Goal: Entertainment & Leisure: Consume media (video, audio)

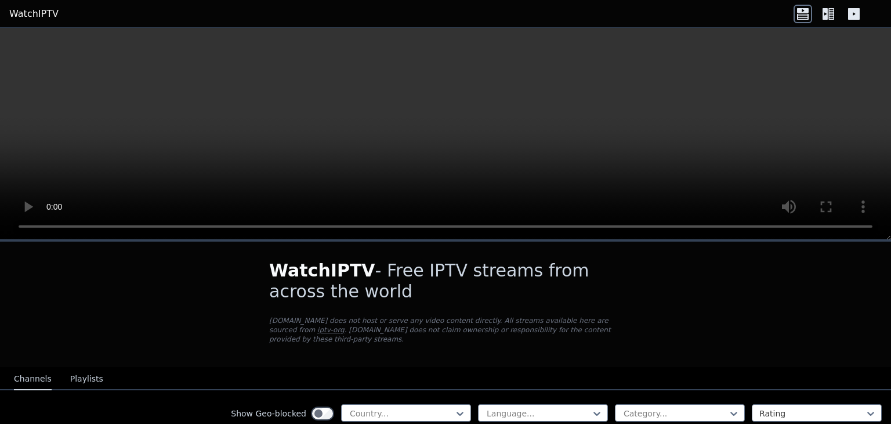
click at [518, 302] on div "WatchIPTV - Free IPTV streams from across the world [DOMAIN_NAME] does not host…" at bounding box center [446, 303] width 390 height 125
click at [423, 407] on div at bounding box center [402, 413] width 106 height 12
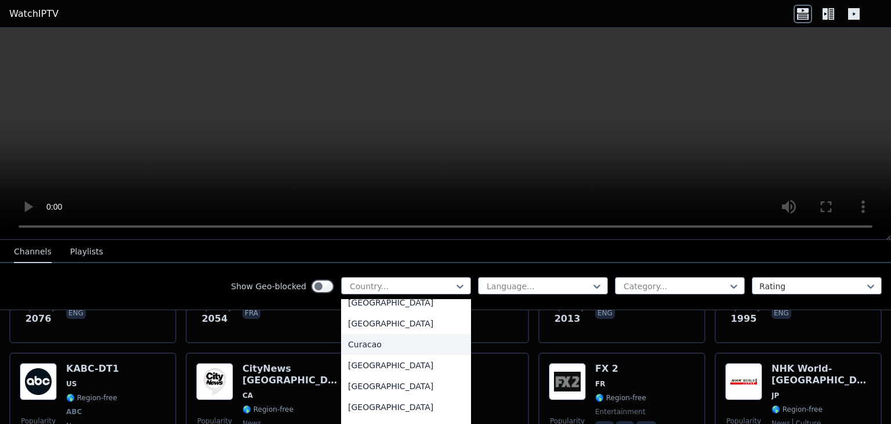
scroll to position [1160, 0]
click at [370, 331] on div "[GEOGRAPHIC_DATA]" at bounding box center [406, 320] width 130 height 21
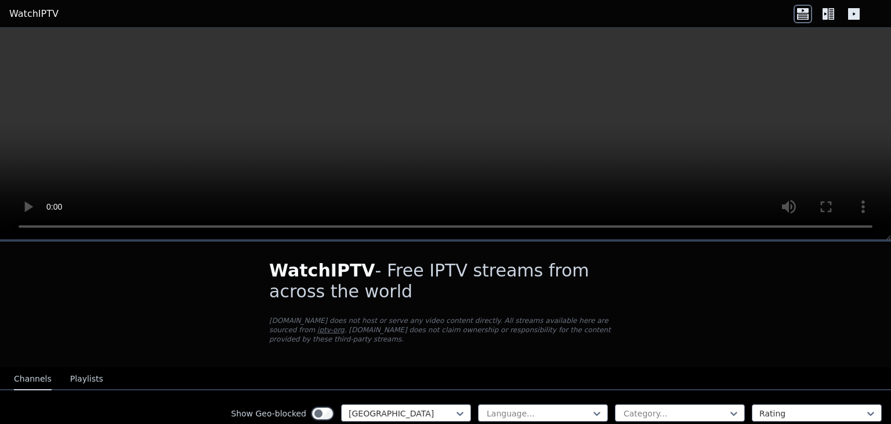
scroll to position [116, 0]
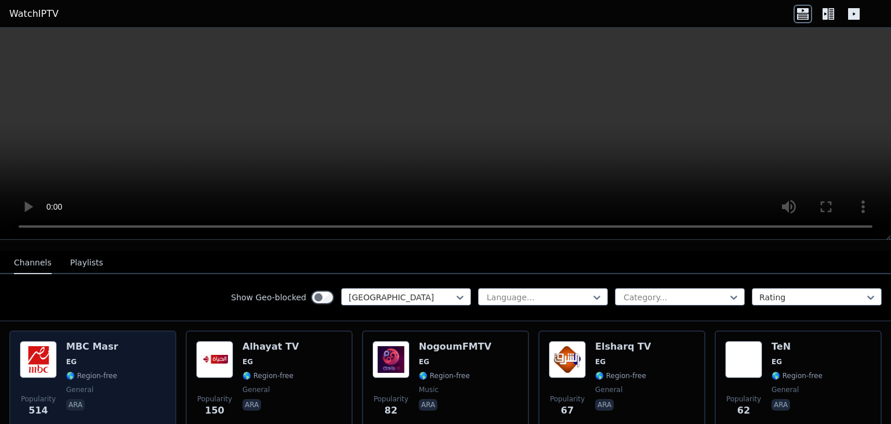
click at [89, 357] on div "MBC Masr EG 🌎 Region-free general ara" at bounding box center [92, 383] width 52 height 84
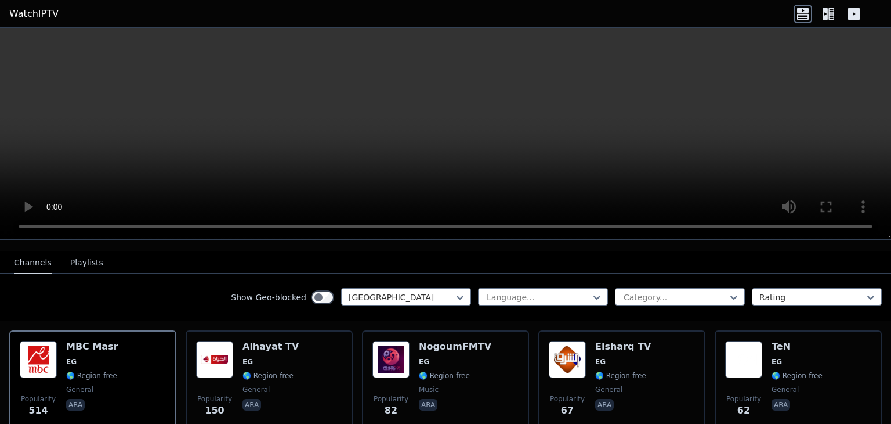
click at [836, 19] on icon at bounding box center [828, 14] width 19 height 19
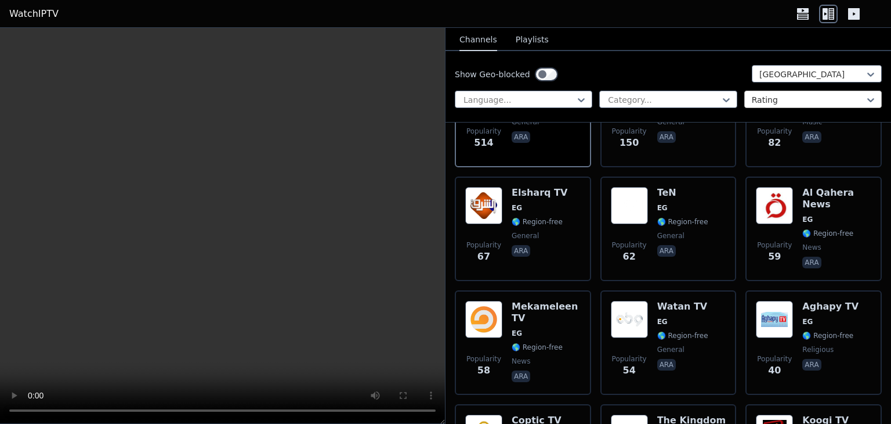
scroll to position [0, 0]
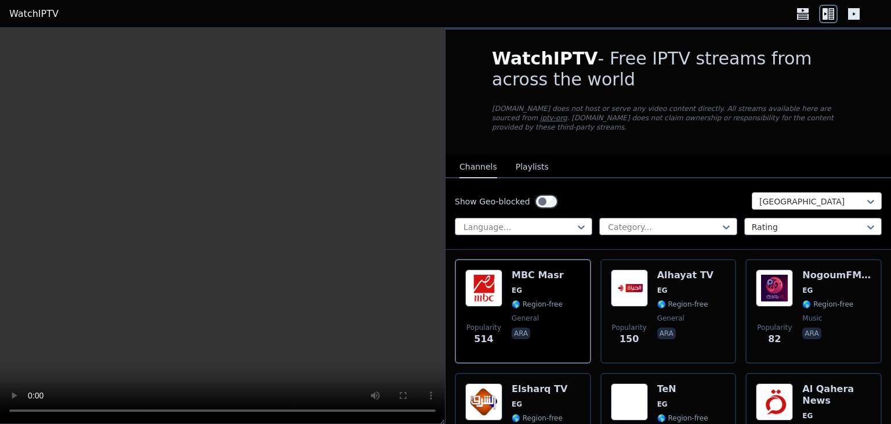
click at [782, 196] on div at bounding box center [813, 202] width 106 height 12
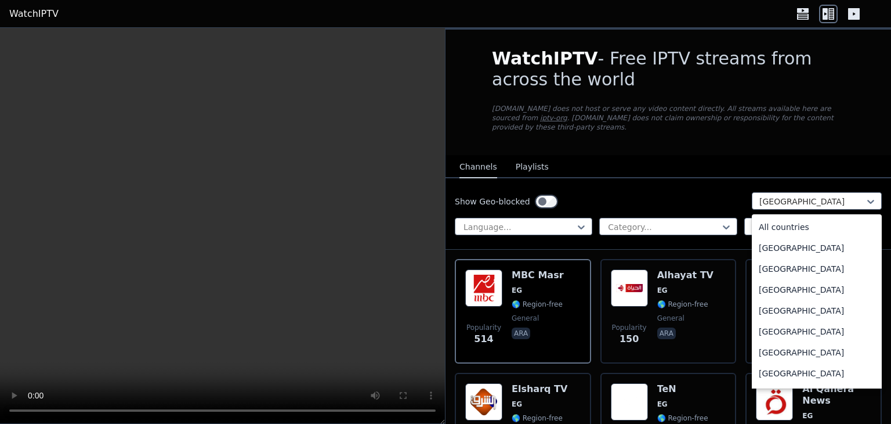
scroll to position [1037, 0]
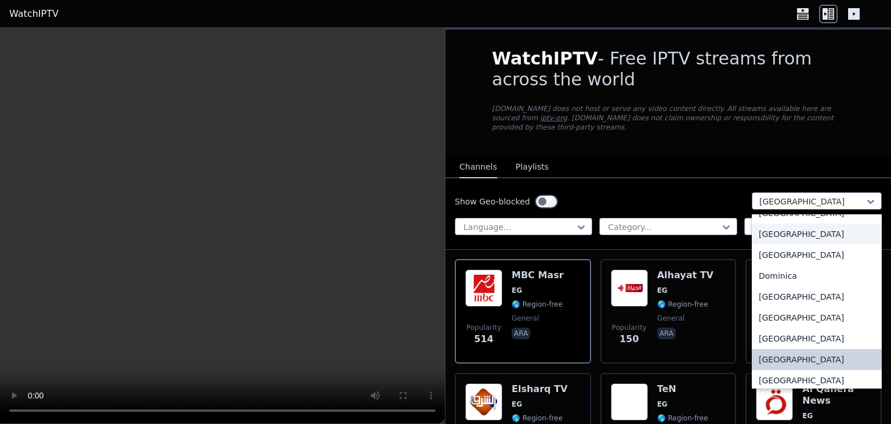
click at [789, 237] on div "[GEOGRAPHIC_DATA]" at bounding box center [817, 233] width 130 height 21
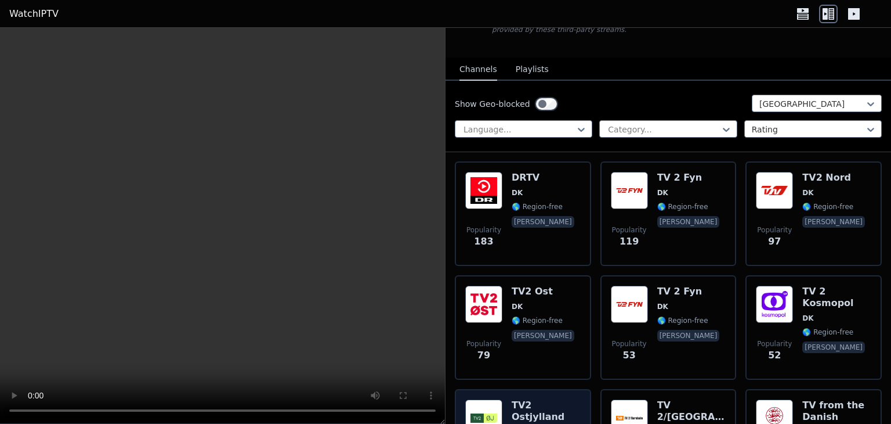
scroll to position [39, 0]
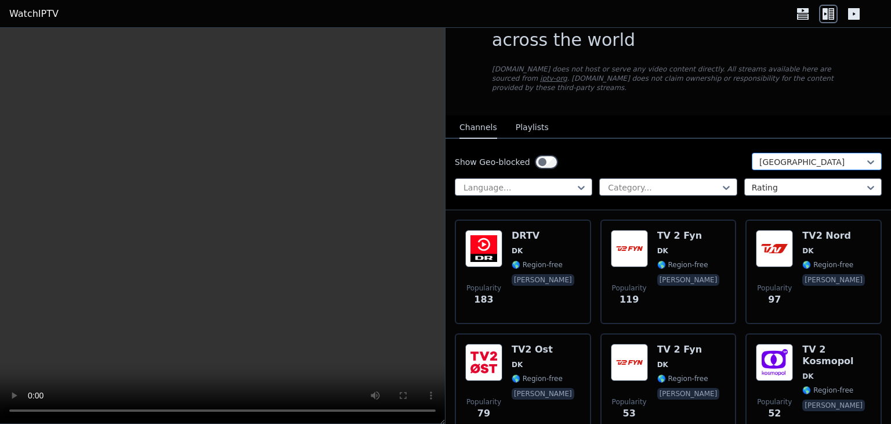
click at [798, 156] on div at bounding box center [813, 162] width 106 height 12
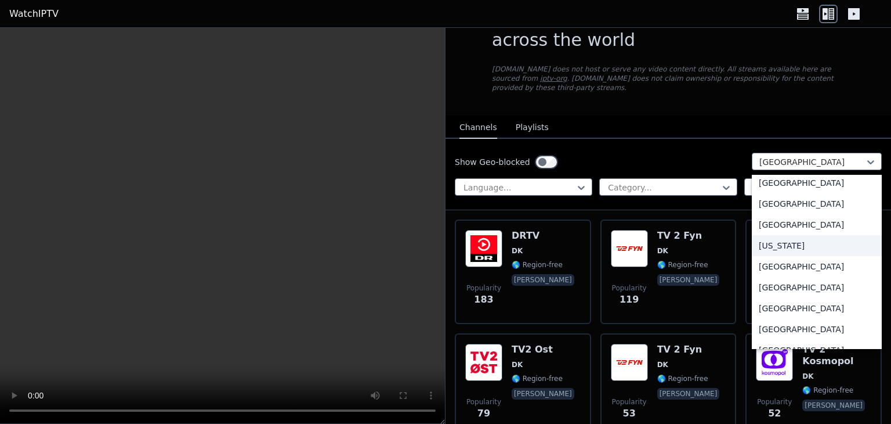
scroll to position [1492, 0]
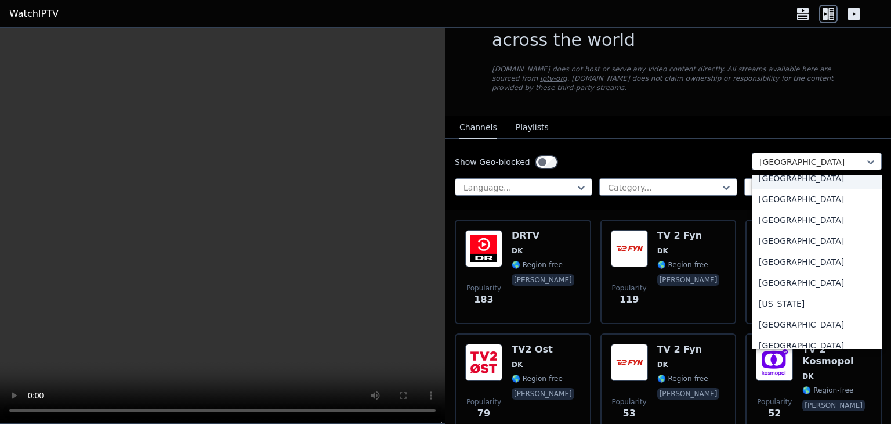
click at [801, 180] on div "[GEOGRAPHIC_DATA]" at bounding box center [817, 178] width 130 height 21
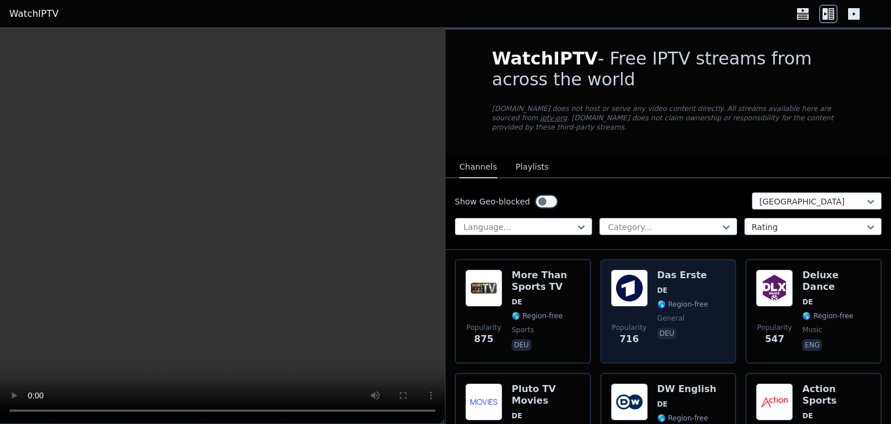
click at [694, 285] on span "DE" at bounding box center [682, 289] width 51 height 9
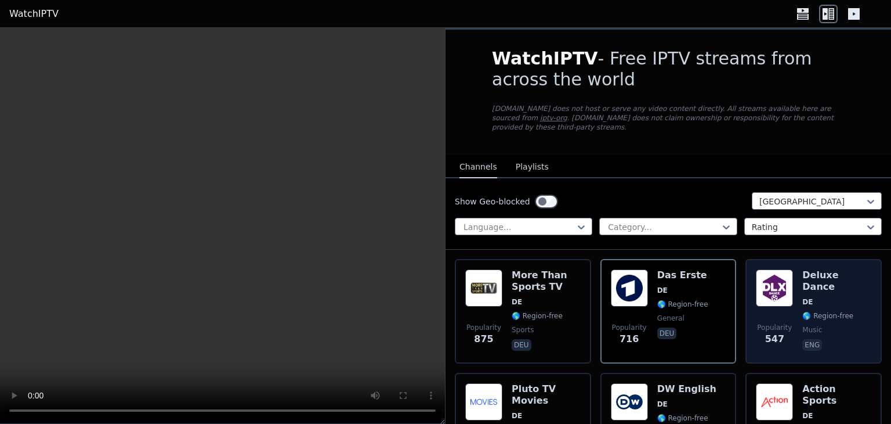
click at [802, 297] on span "DE" at bounding box center [807, 301] width 10 height 9
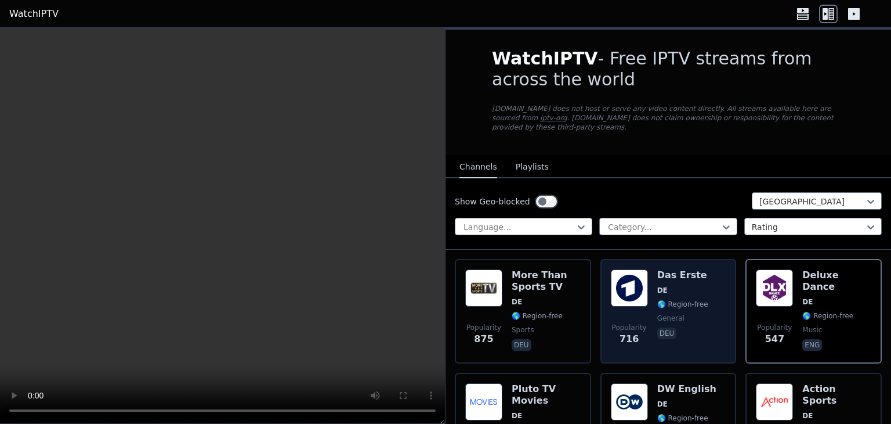
scroll to position [58, 0]
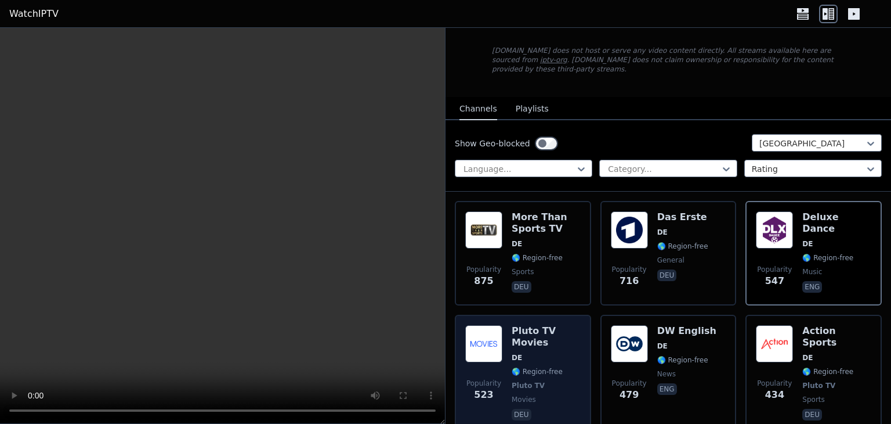
click at [529, 339] on div "Pluto TV Movies DE 🌎 Region-free Pluto TV movies deu" at bounding box center [546, 373] width 69 height 97
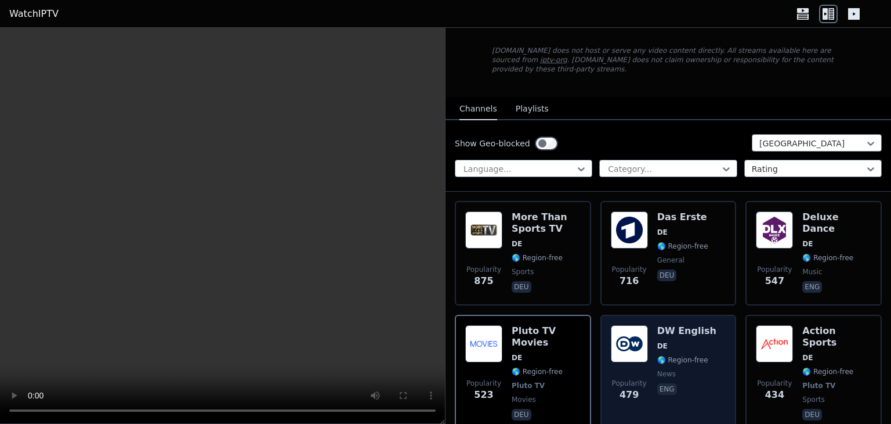
click at [704, 342] on div "Popularity 479 DW English DE 🌎 Region-free news eng" at bounding box center [668, 373] width 115 height 97
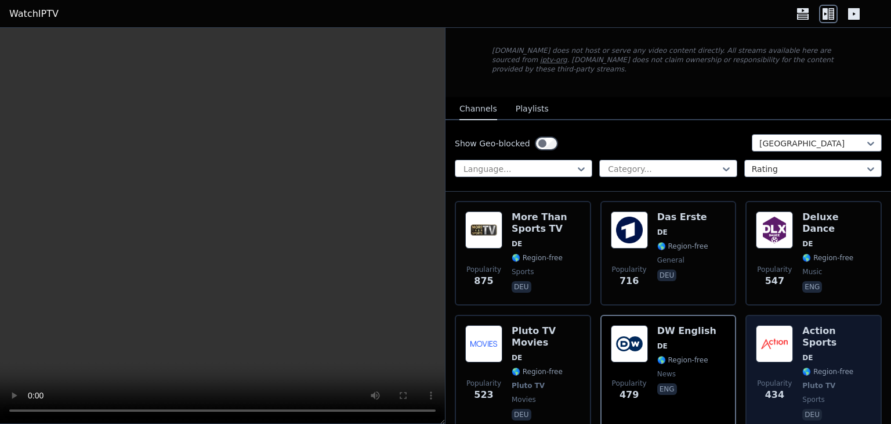
click at [830, 353] on span "DE" at bounding box center [836, 357] width 69 height 9
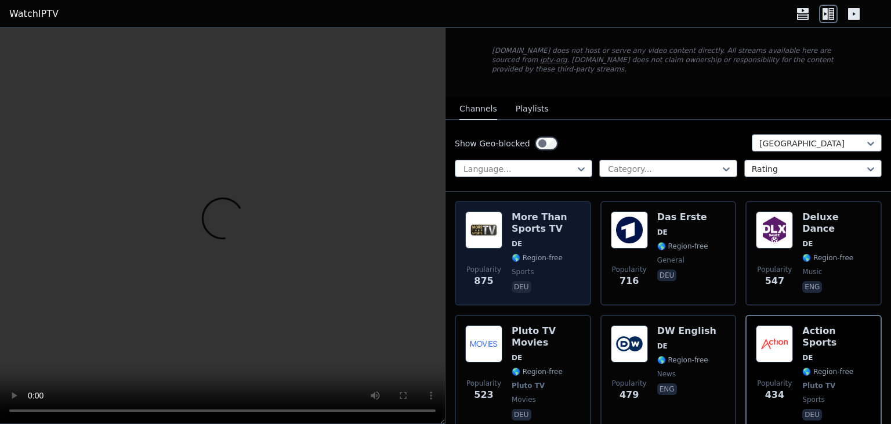
scroll to position [232, 0]
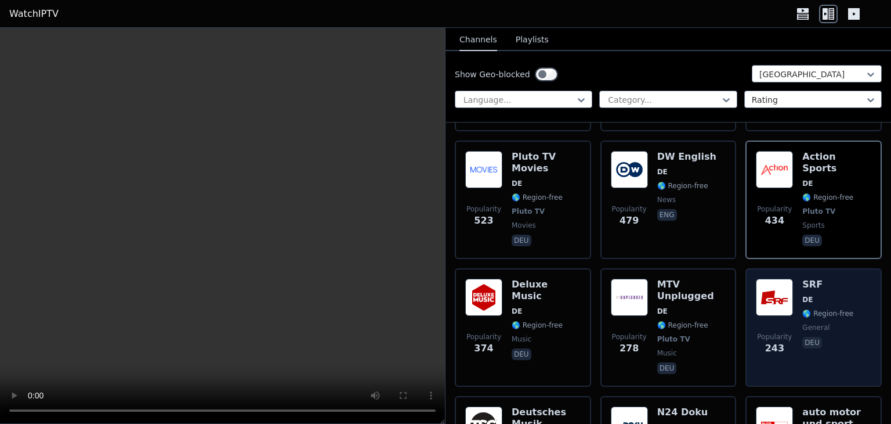
click at [821, 281] on div "SRF DE 🌎 Region-free general deu" at bounding box center [827, 327] width 51 height 97
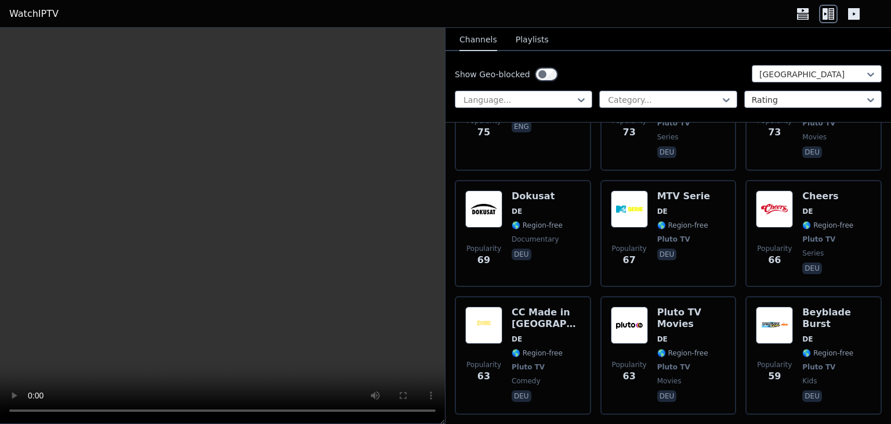
scroll to position [2727, 0]
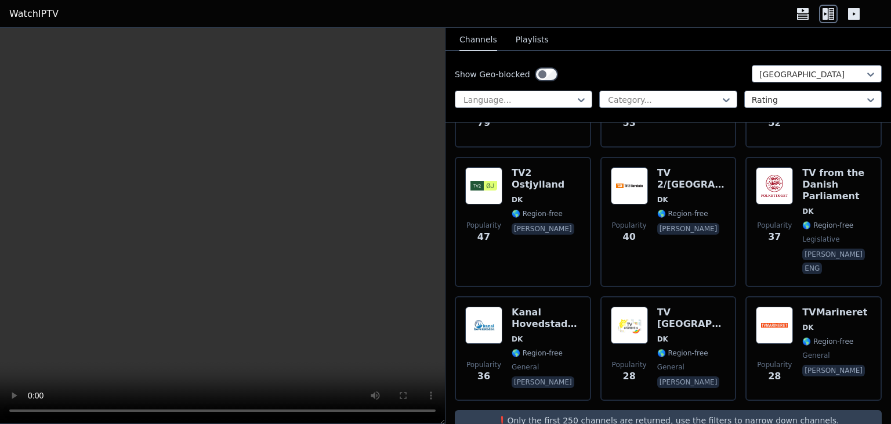
scroll to position [544, 0]
